Goal: Transaction & Acquisition: Purchase product/service

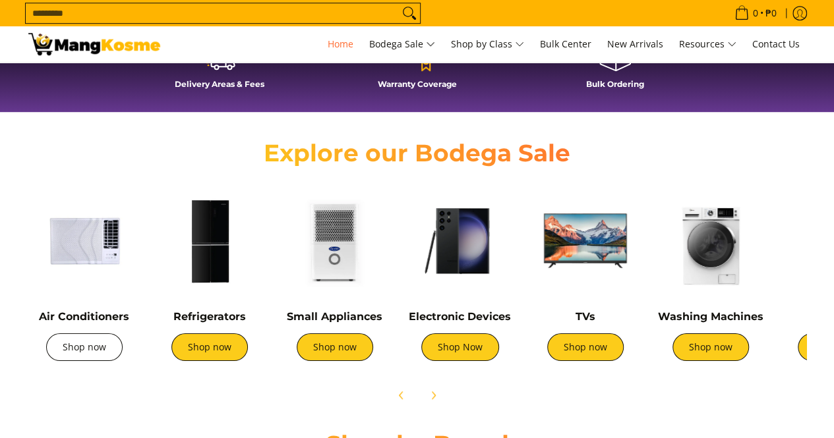
click at [100, 349] on link "Shop now" at bounding box center [84, 347] width 76 height 28
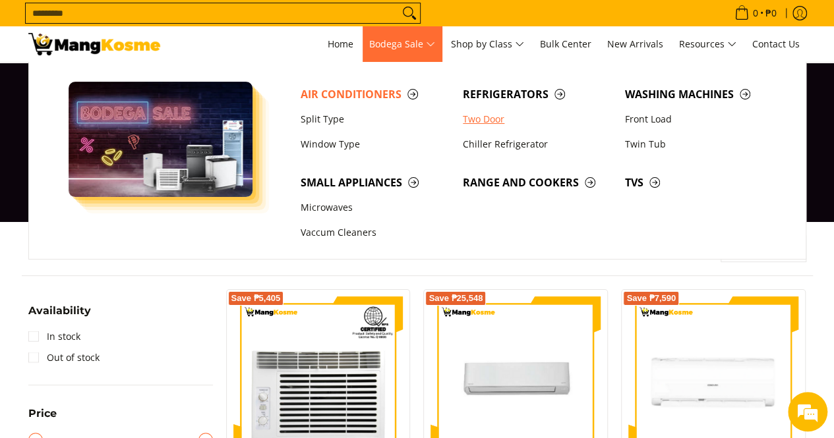
click at [471, 114] on link "Two Door" at bounding box center [537, 119] width 162 height 25
